Goal: Task Accomplishment & Management: Use online tool/utility

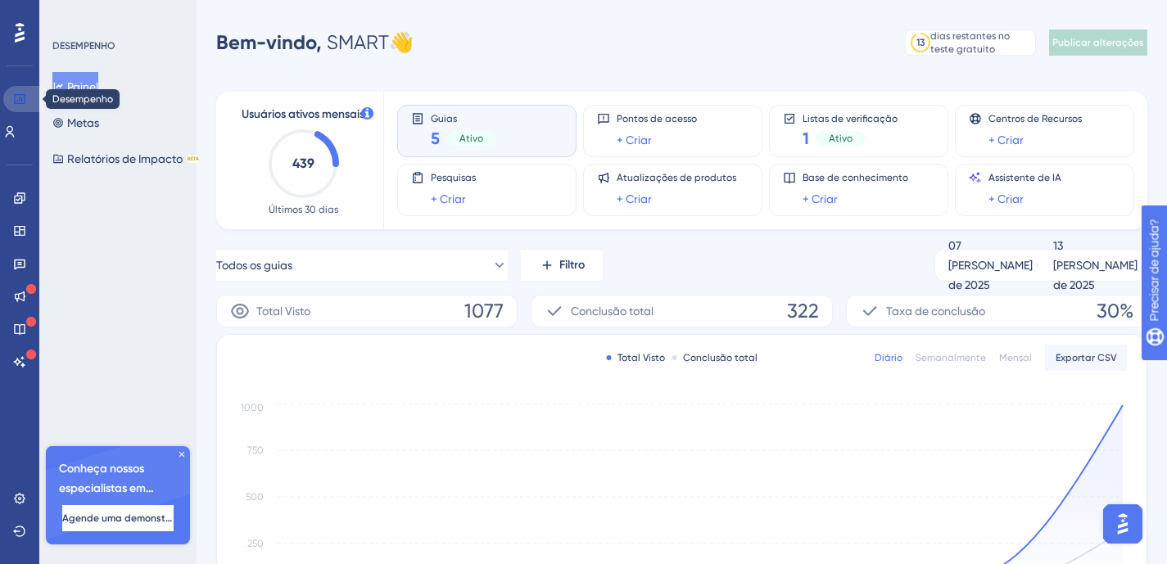
click at [20, 103] on icon at bounding box center [19, 99] width 11 height 10
click at [16, 228] on icon at bounding box center [19, 230] width 13 height 13
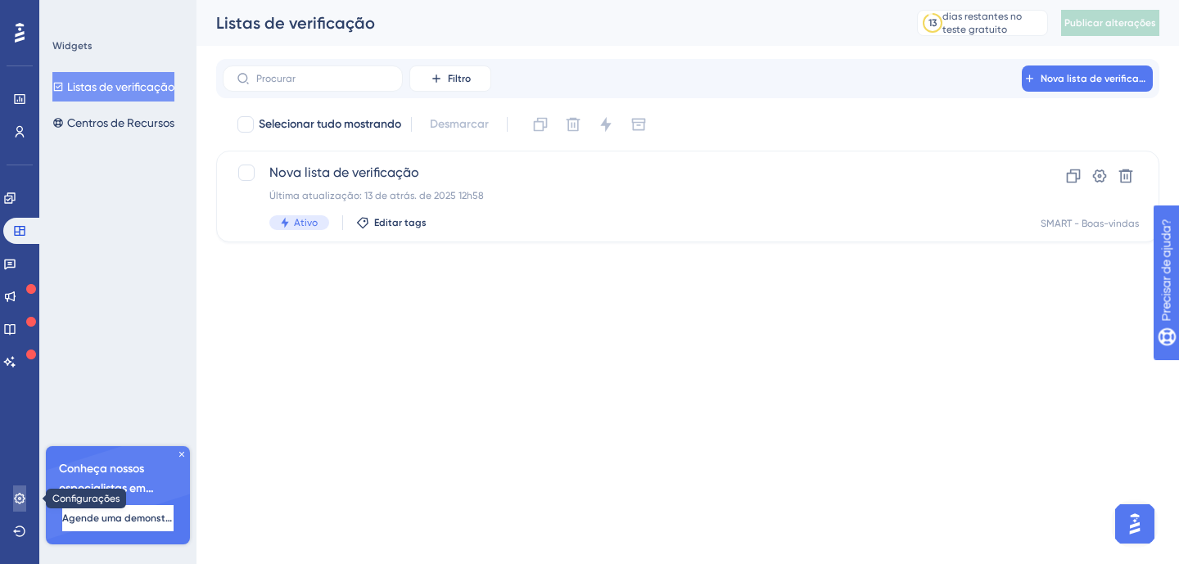
click at [13, 494] on link at bounding box center [19, 499] width 13 height 26
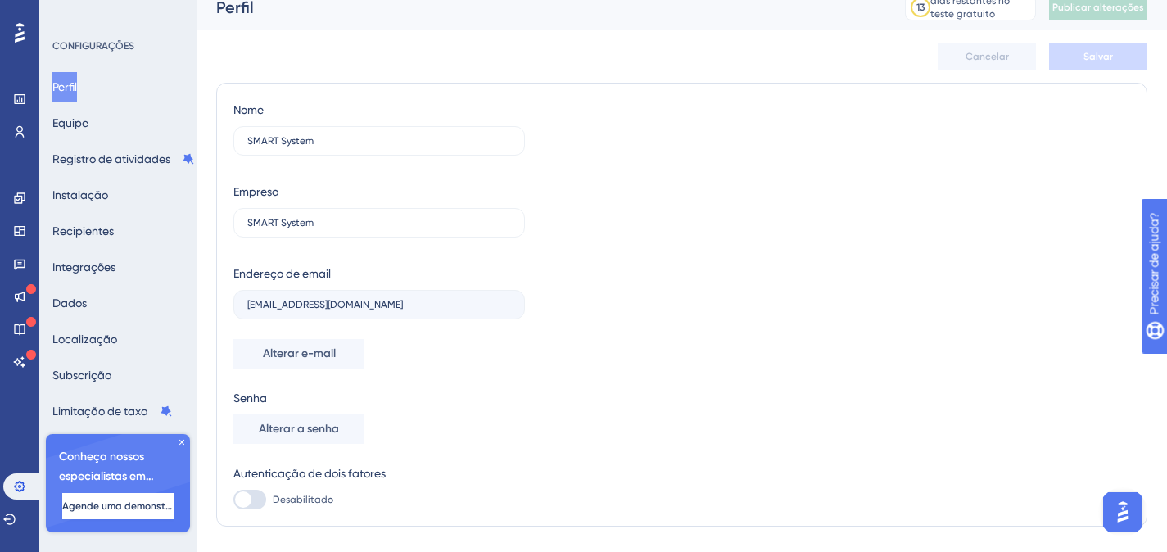
scroll to position [56, 0]
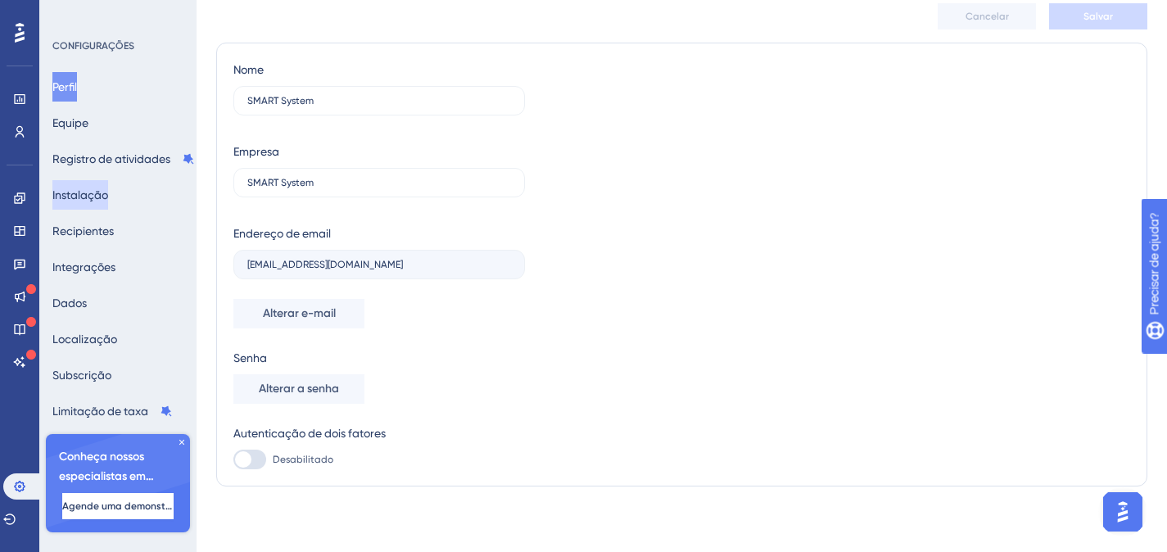
click at [108, 190] on font "Instalação" at bounding box center [80, 194] width 56 height 13
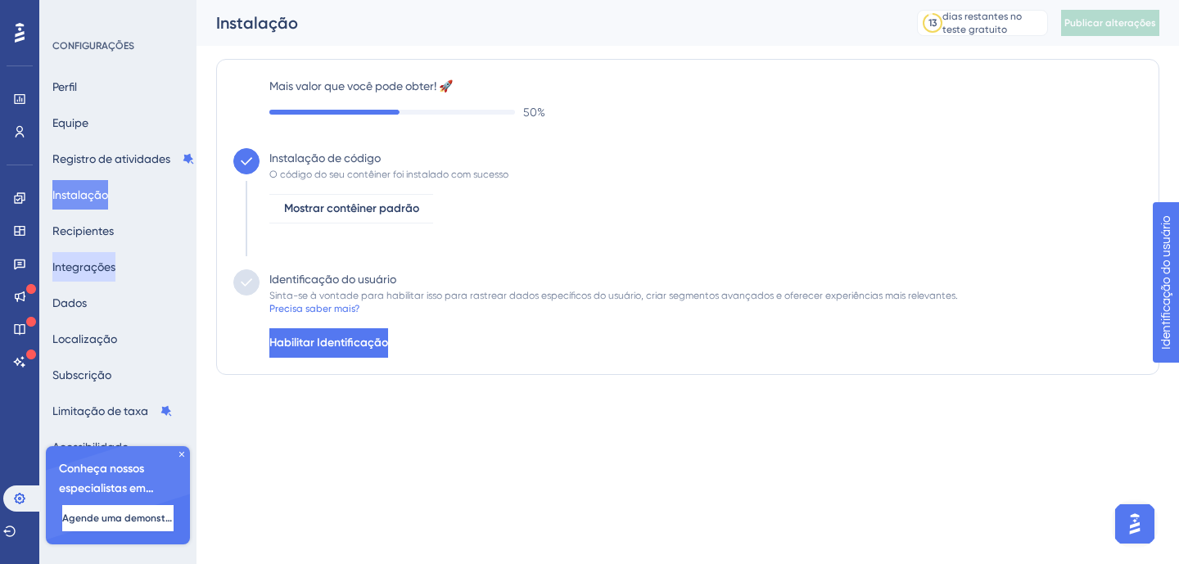
click at [106, 260] on font "Integrações" at bounding box center [83, 266] width 63 height 13
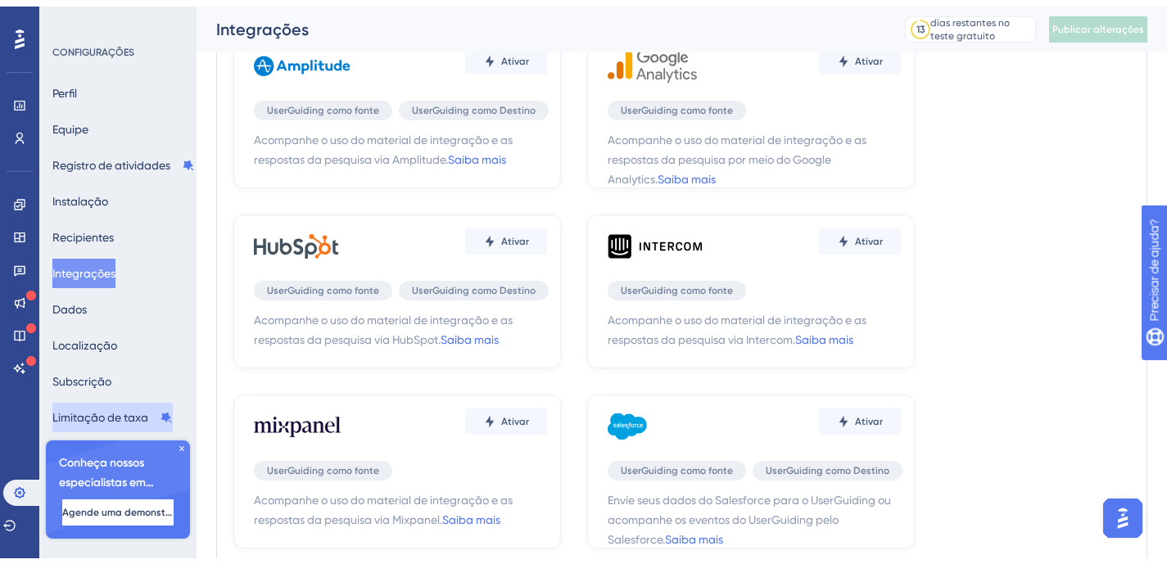
scroll to position [201, 0]
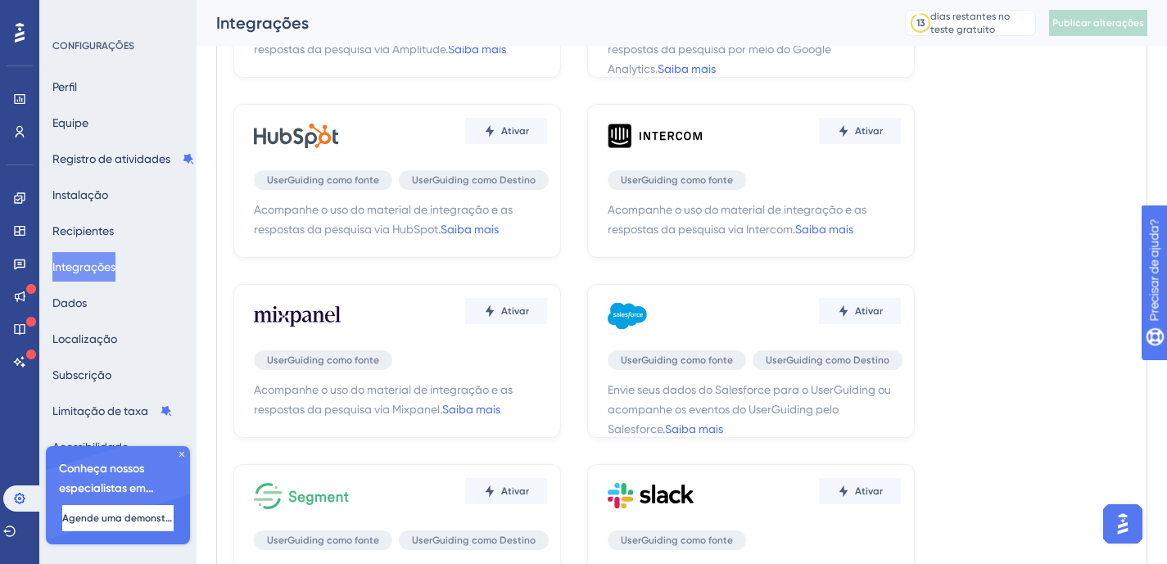
click at [182, 450] on icon at bounding box center [182, 455] width 10 height 10
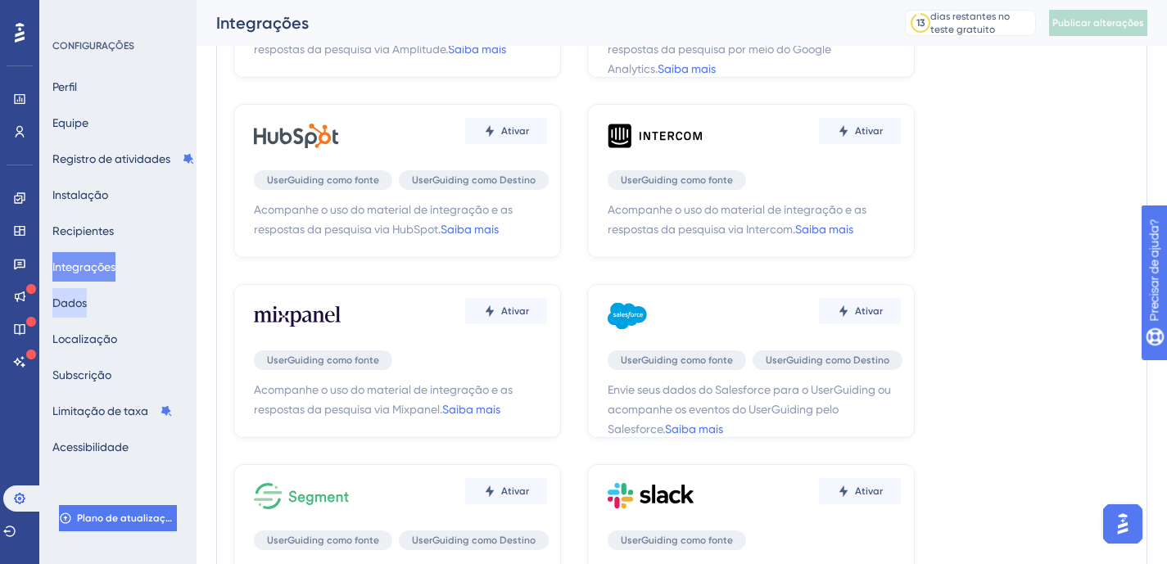
click at [87, 301] on font "Dados" at bounding box center [69, 302] width 34 height 13
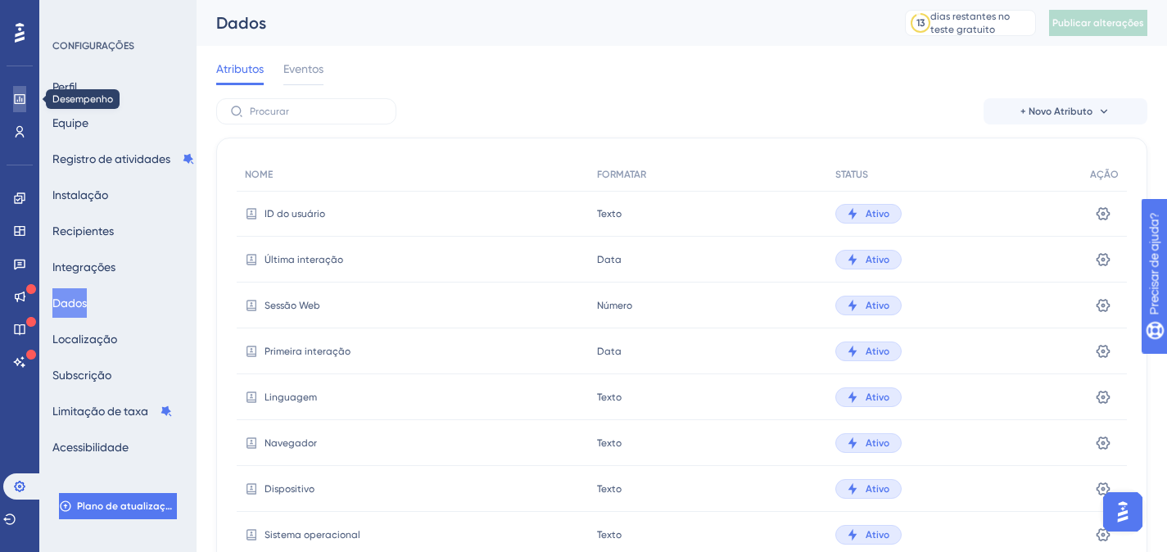
click at [24, 102] on icon at bounding box center [19, 99] width 11 height 10
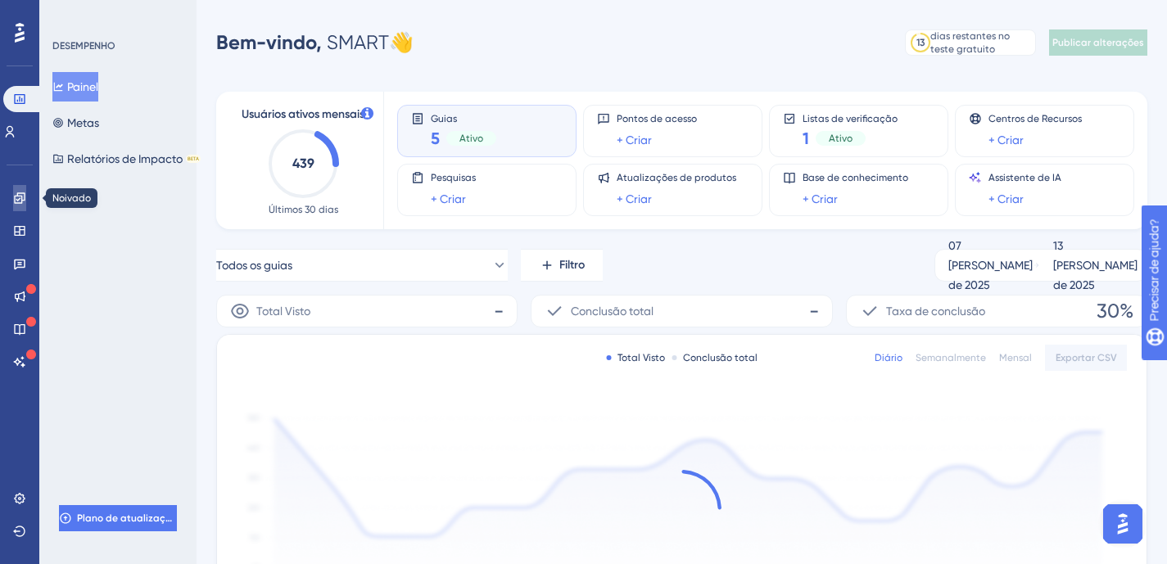
click at [20, 190] on link at bounding box center [19, 198] width 13 height 26
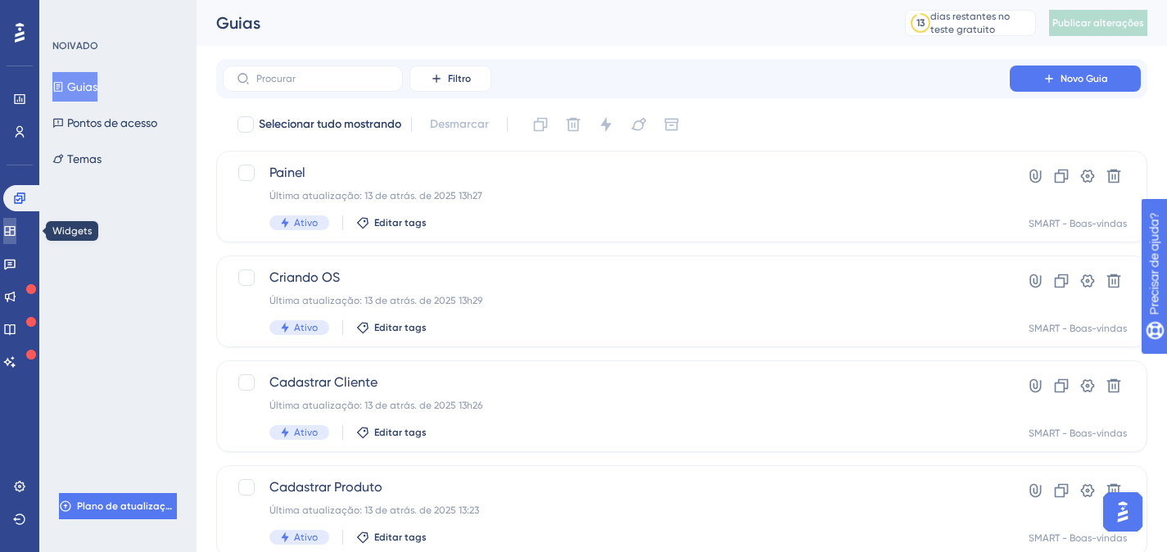
click at [16, 225] on icon at bounding box center [9, 230] width 13 height 13
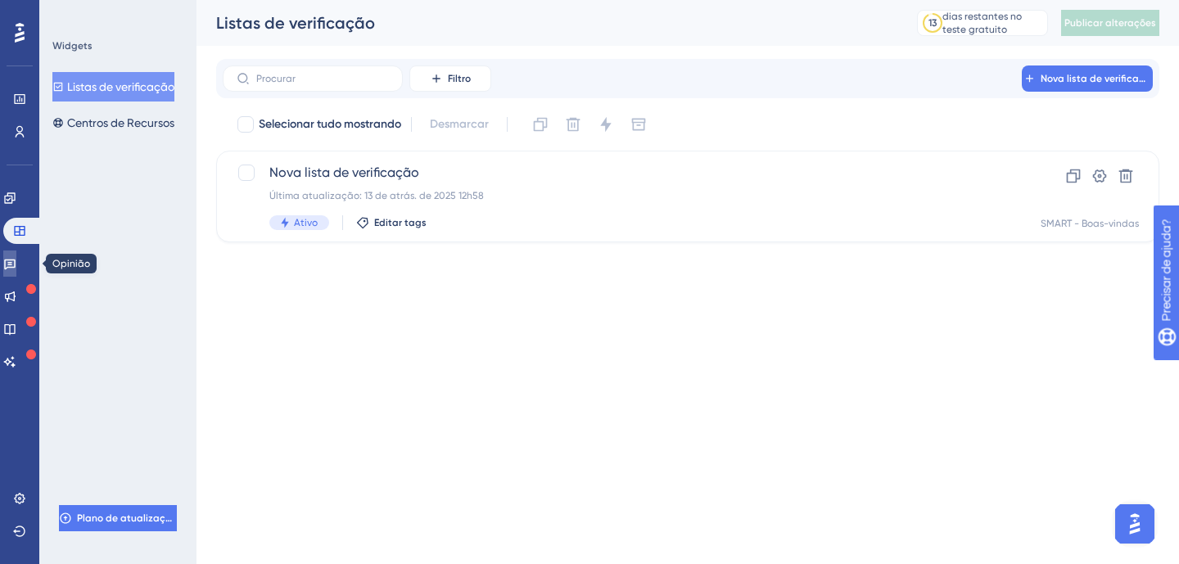
click at [16, 262] on icon at bounding box center [9, 265] width 11 height 11
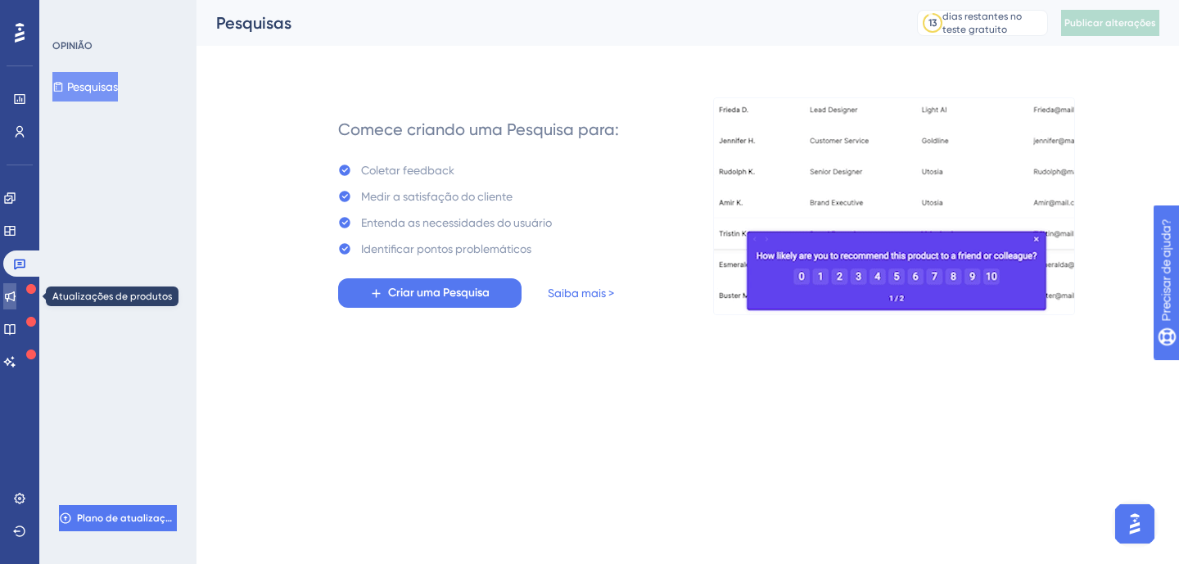
click at [16, 291] on icon at bounding box center [9, 296] width 13 height 13
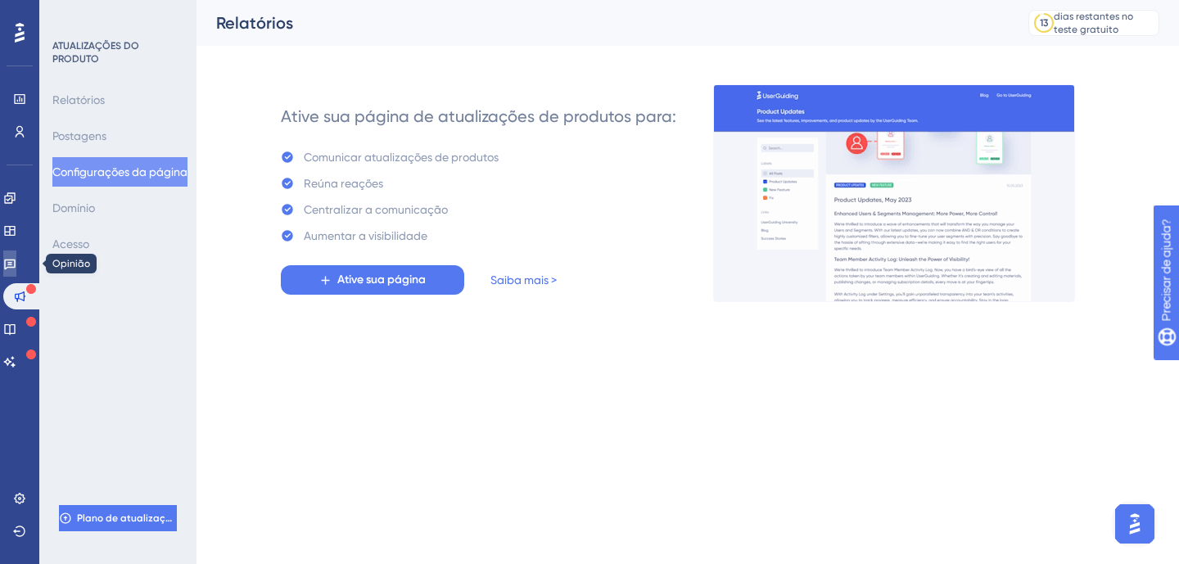
click at [16, 264] on link at bounding box center [9, 264] width 13 height 26
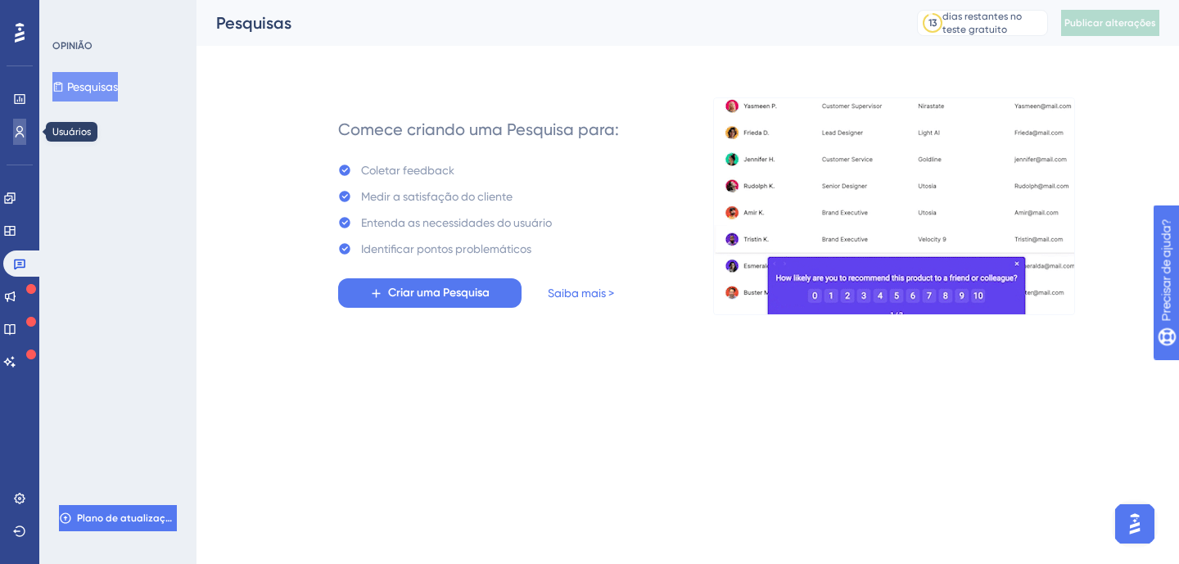
click at [24, 129] on icon at bounding box center [19, 131] width 13 height 13
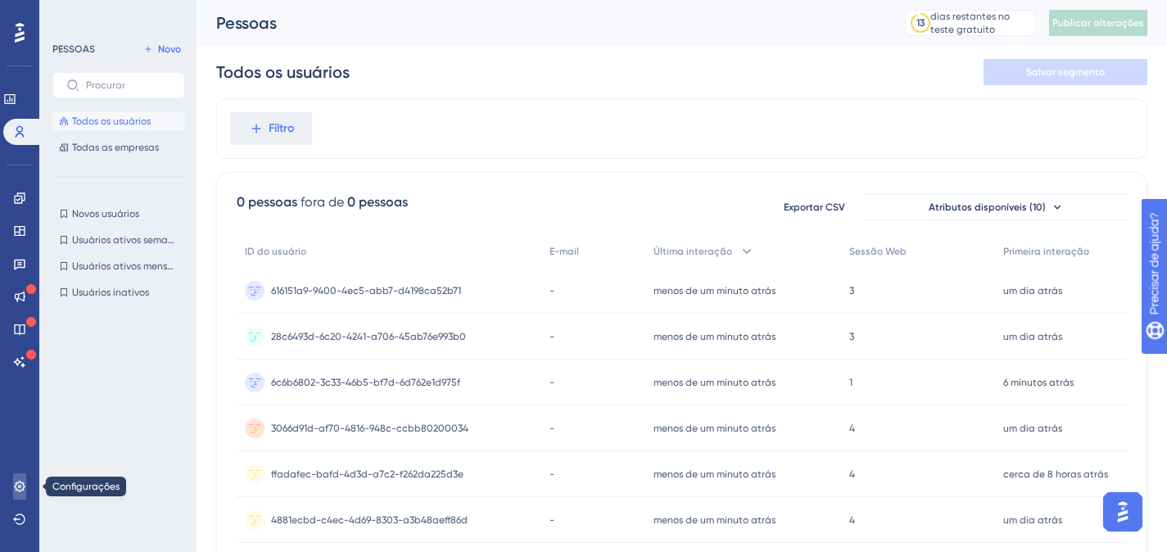
click at [20, 483] on icon at bounding box center [19, 486] width 13 height 13
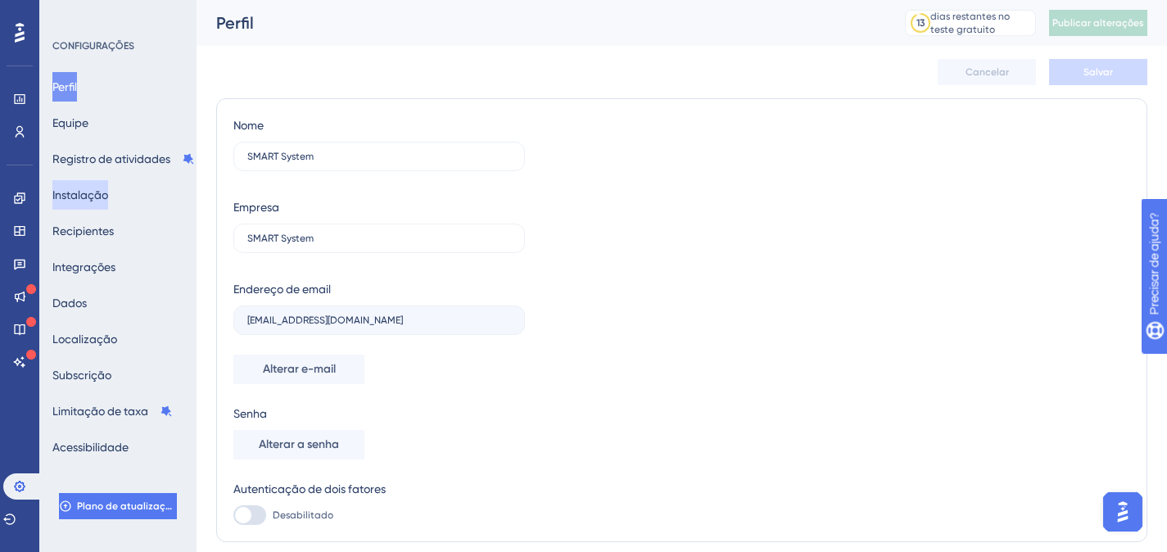
click at [108, 192] on font "Instalação" at bounding box center [80, 194] width 56 height 13
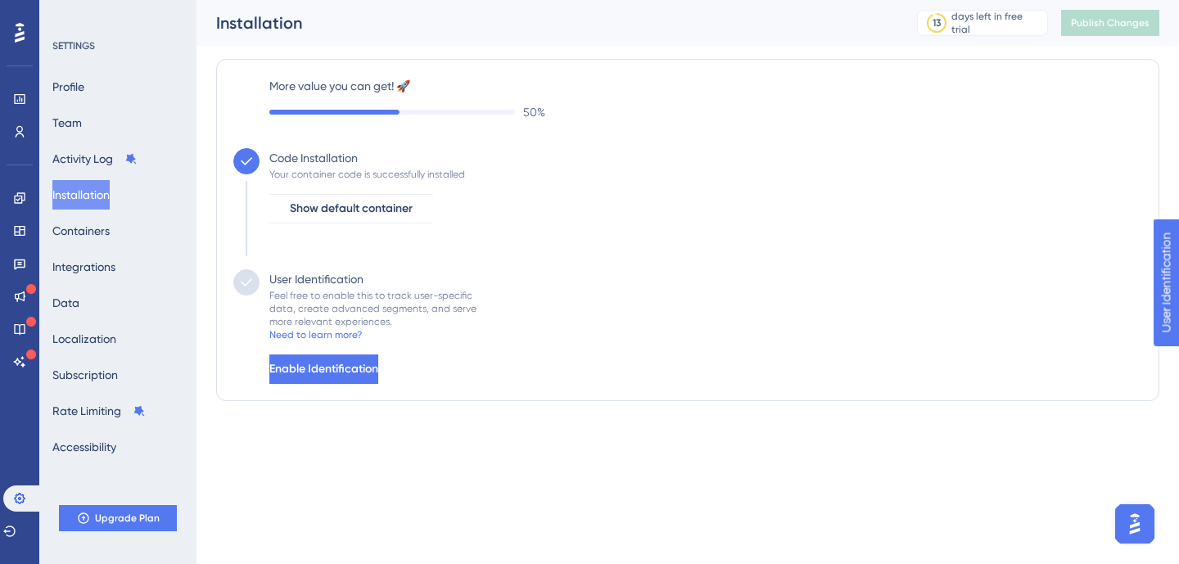
click at [632, 168] on div "Code Installation Your container code is successfully installed Show default co…" at bounding box center [687, 208] width 909 height 121
click at [110, 236] on button "Containers" at bounding box center [80, 230] width 57 height 29
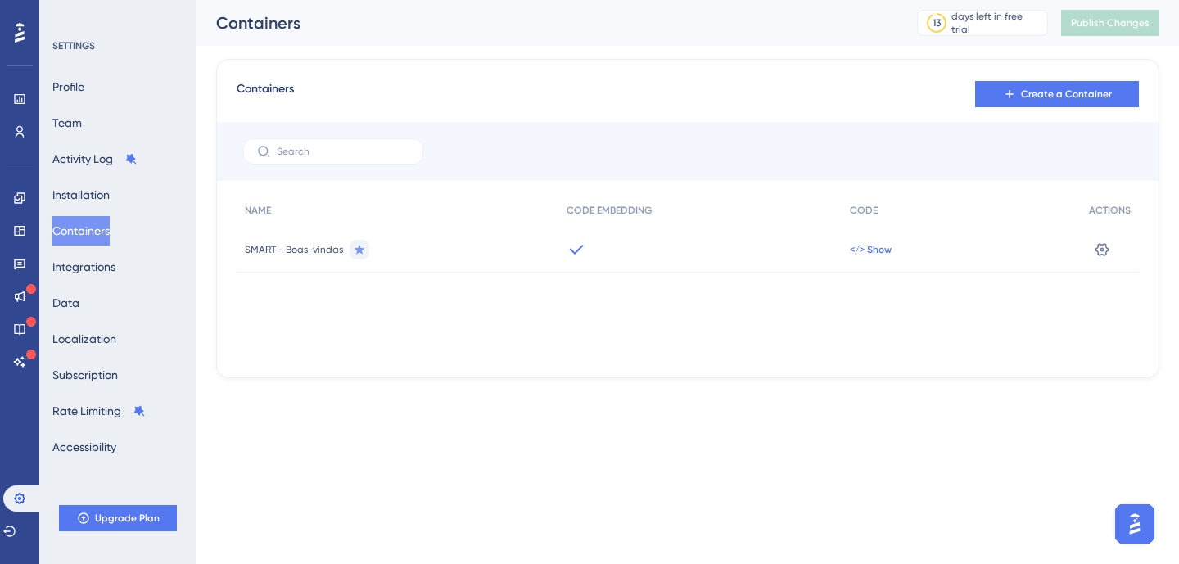
click at [883, 251] on span "</> Show" at bounding box center [871, 249] width 42 height 13
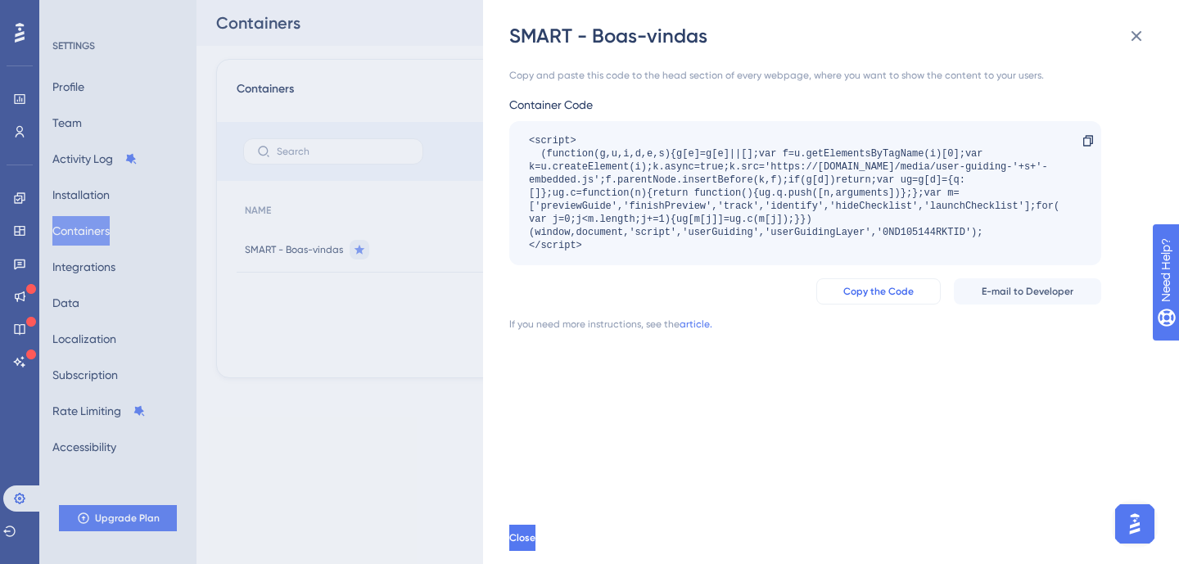
click at [890, 288] on span "Copy the Code" at bounding box center [878, 291] width 70 height 13
click at [370, 107] on div "SMART - [PERSON_NAME] Copy and paste this code to the head section of every web…" at bounding box center [589, 282] width 1179 height 564
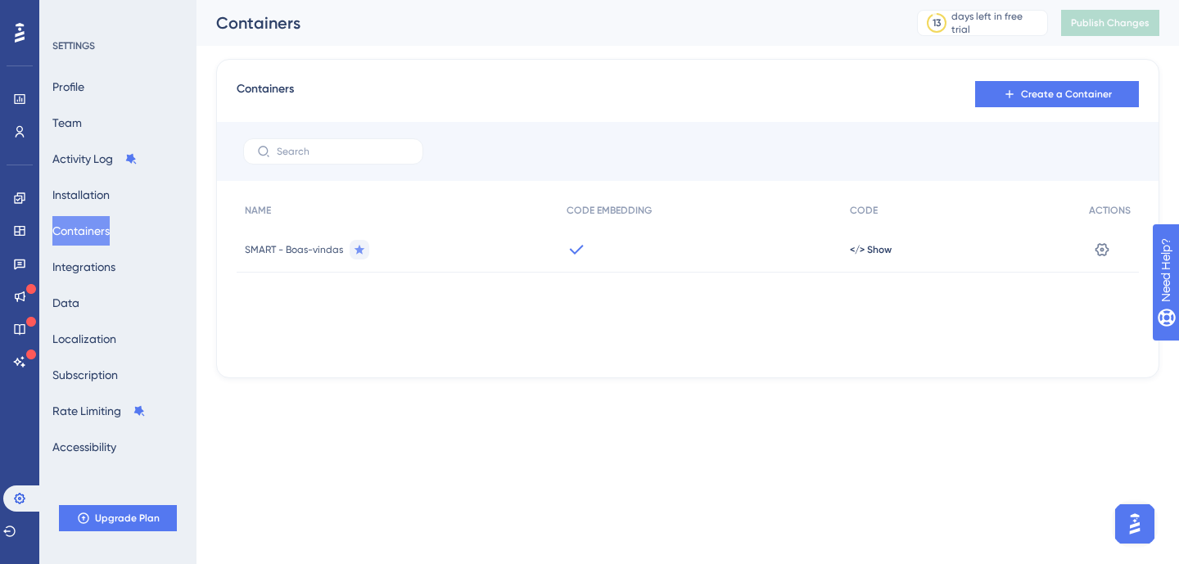
click at [20, 38] on icon at bounding box center [20, 32] width 10 height 21
click at [13, 103] on icon at bounding box center [19, 99] width 13 height 13
